Goal: Task Accomplishment & Management: Complete application form

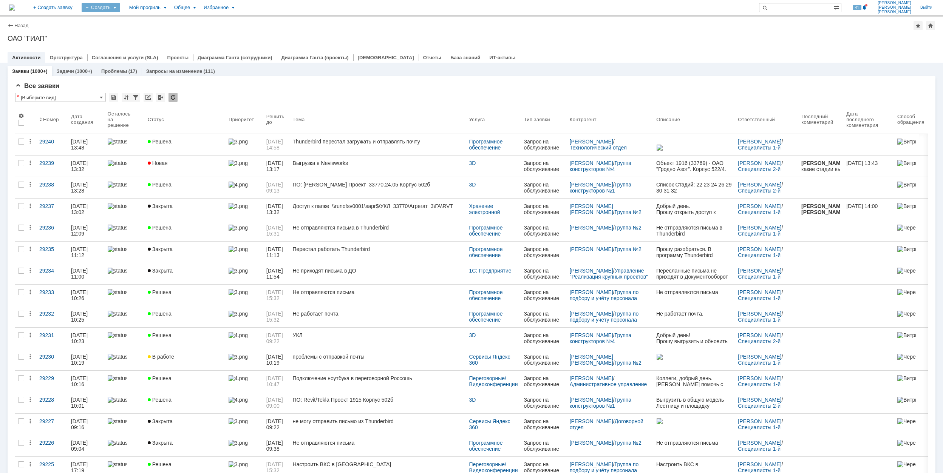
click at [120, 8] on div "Создать" at bounding box center [101, 7] width 39 height 9
click at [141, 44] on link "Заявка" at bounding box center [111, 46] width 57 height 9
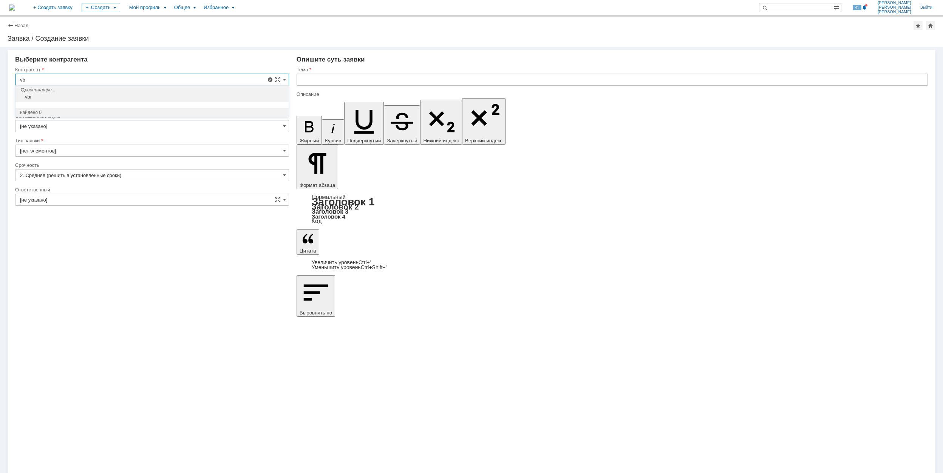
type input "v"
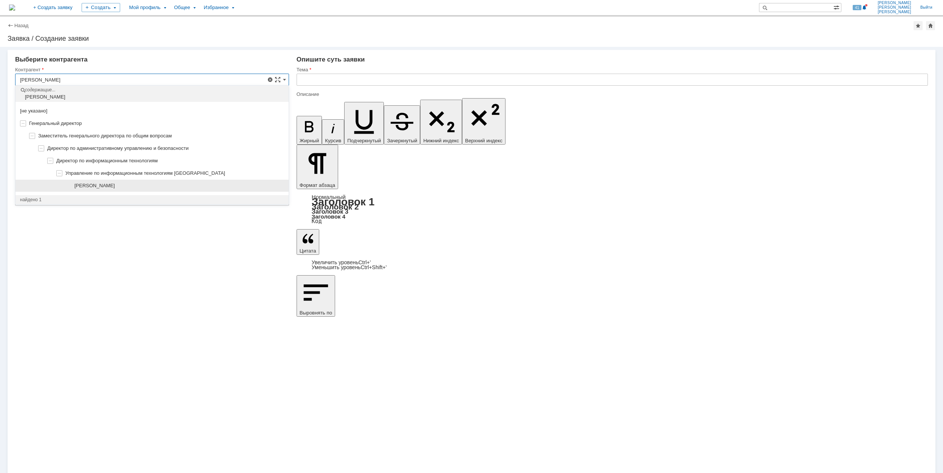
click at [176, 182] on div "[PERSON_NAME]" at bounding box center [151, 186] width 273 height 12
type input "[PERSON_NAME]"
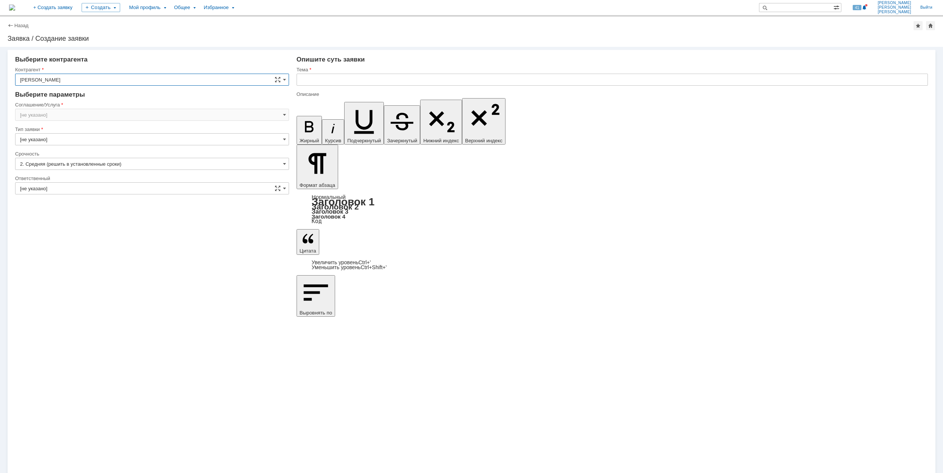
type input "[GEOGRAPHIC_DATA]"
type input "2. Средняя (решить в установленные сроки)"
type input "[нет элементов]"
type input "[GEOGRAPHIC_DATA]"
type input "[не указано]"
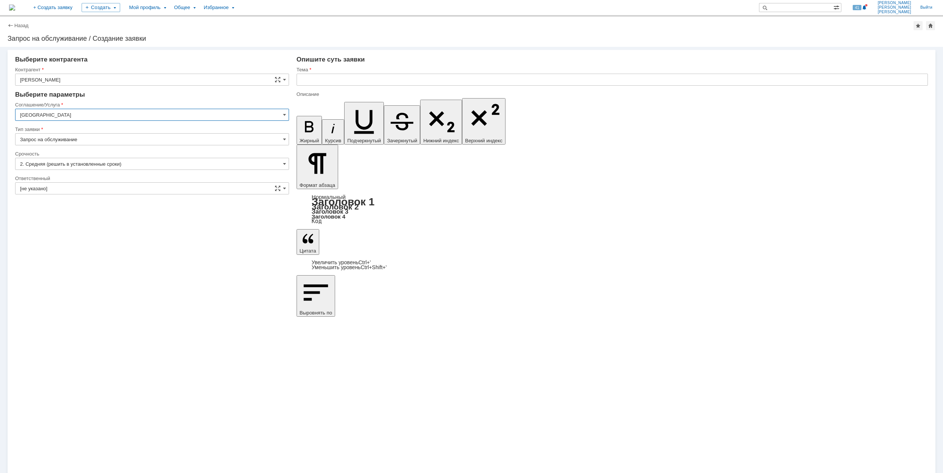
click at [93, 113] on input "[GEOGRAPHIC_DATA]" at bounding box center [152, 115] width 274 height 12
click at [108, 167] on span "Прочее" at bounding box center [152, 164] width 264 height 6
type input "Прочее"
click at [169, 161] on input "2. Средняя (решить в установленные сроки)" at bounding box center [152, 164] width 274 height 12
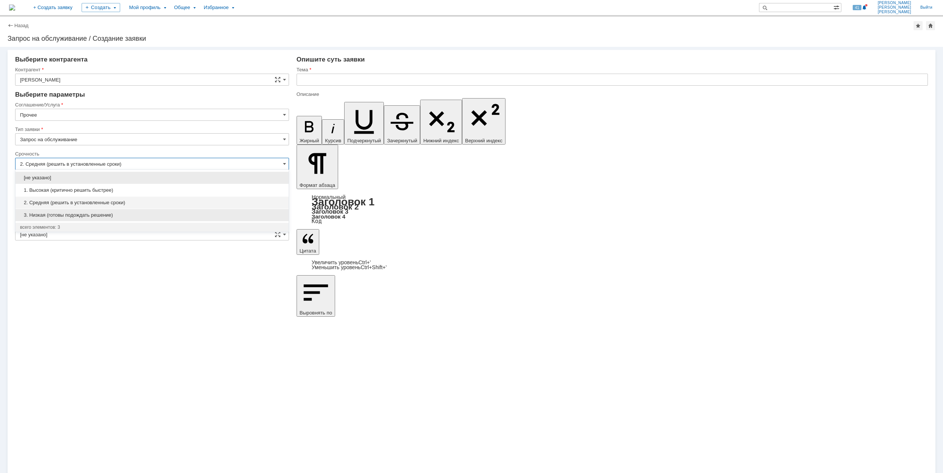
click at [141, 212] on div "3. Низкая (готовы подождать решение)" at bounding box center [151, 215] width 273 height 12
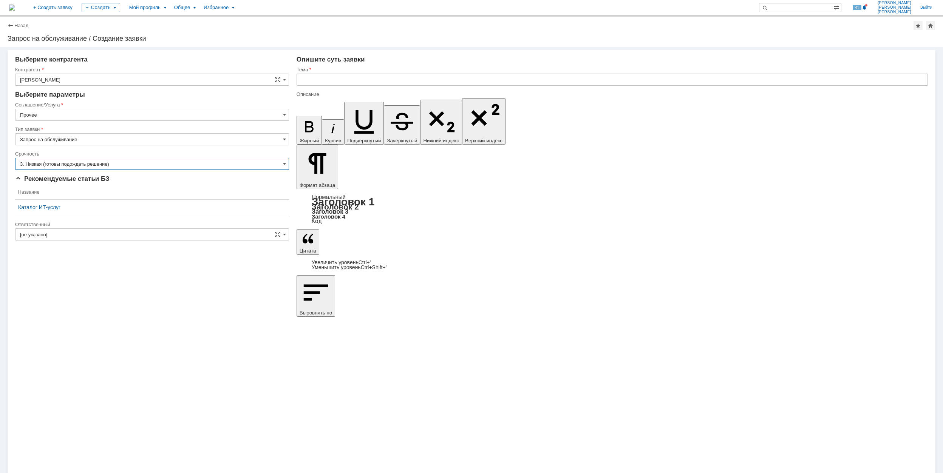
type input "3. Низкая (готовы подождать решение)"
click at [199, 234] on input "[не указано]" at bounding box center [152, 235] width 274 height 12
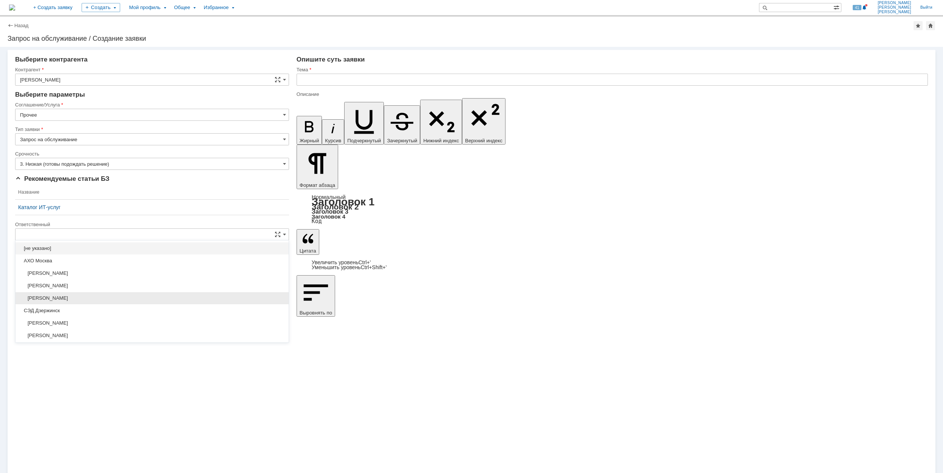
click at [186, 295] on div "[PERSON_NAME]" at bounding box center [151, 298] width 273 height 12
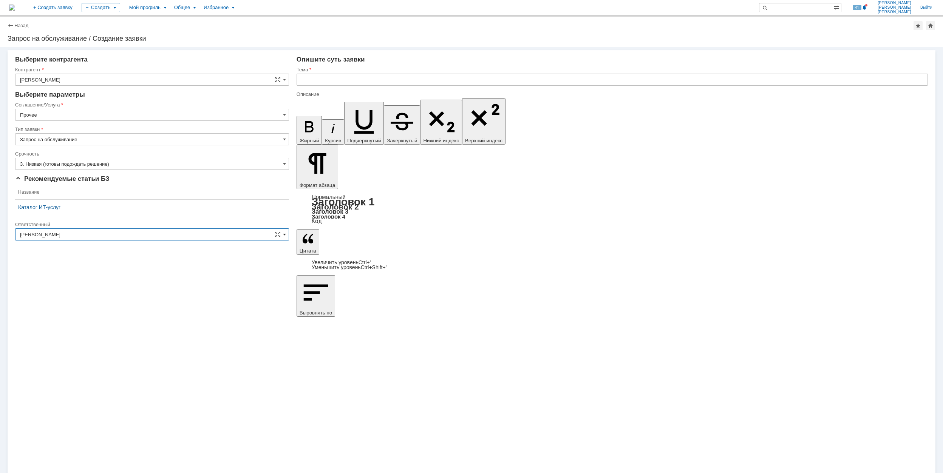
click at [286, 236] on span at bounding box center [284, 235] width 3 height 6
click at [138, 295] on div "[PERSON_NAME]" at bounding box center [151, 298] width 273 height 12
type input "[PERSON_NAME]"
click at [382, 80] on input "text" at bounding box center [612, 80] width 631 height 12
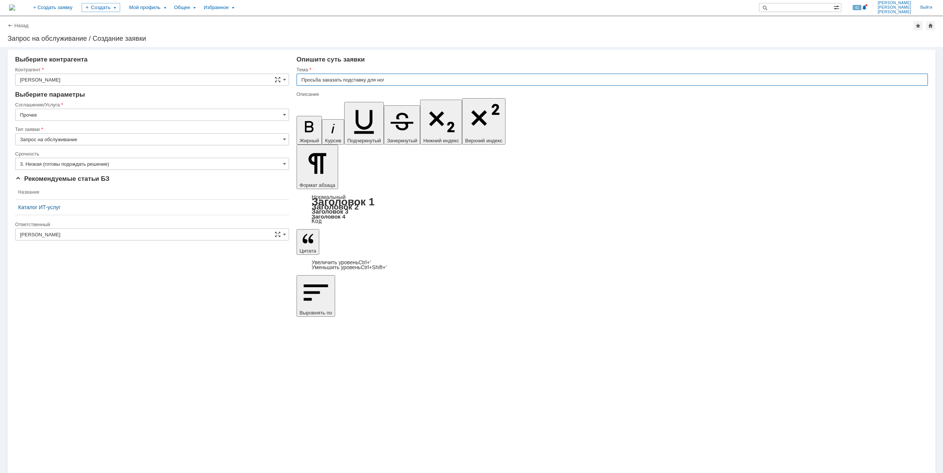
type input "Просьба заказать подставку для ног"
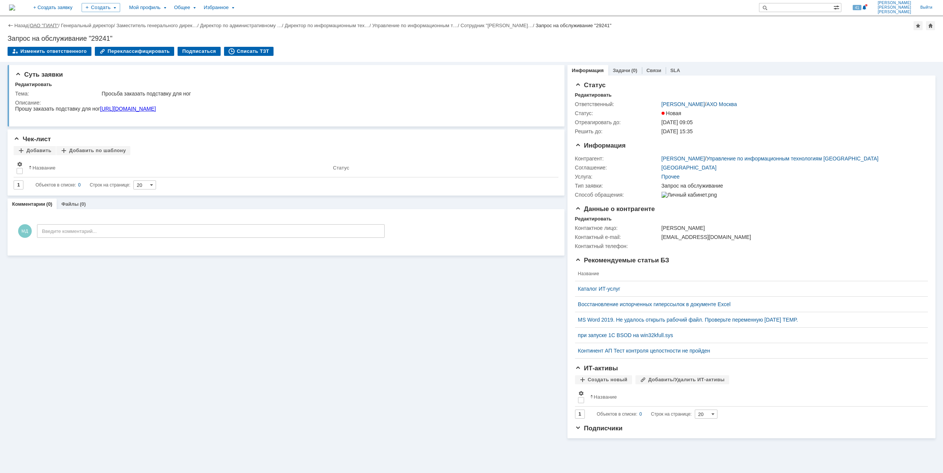
click at [40, 23] on link "ОАО "ГИАП"" at bounding box center [44, 26] width 28 height 6
